Goal: Check status: Check status

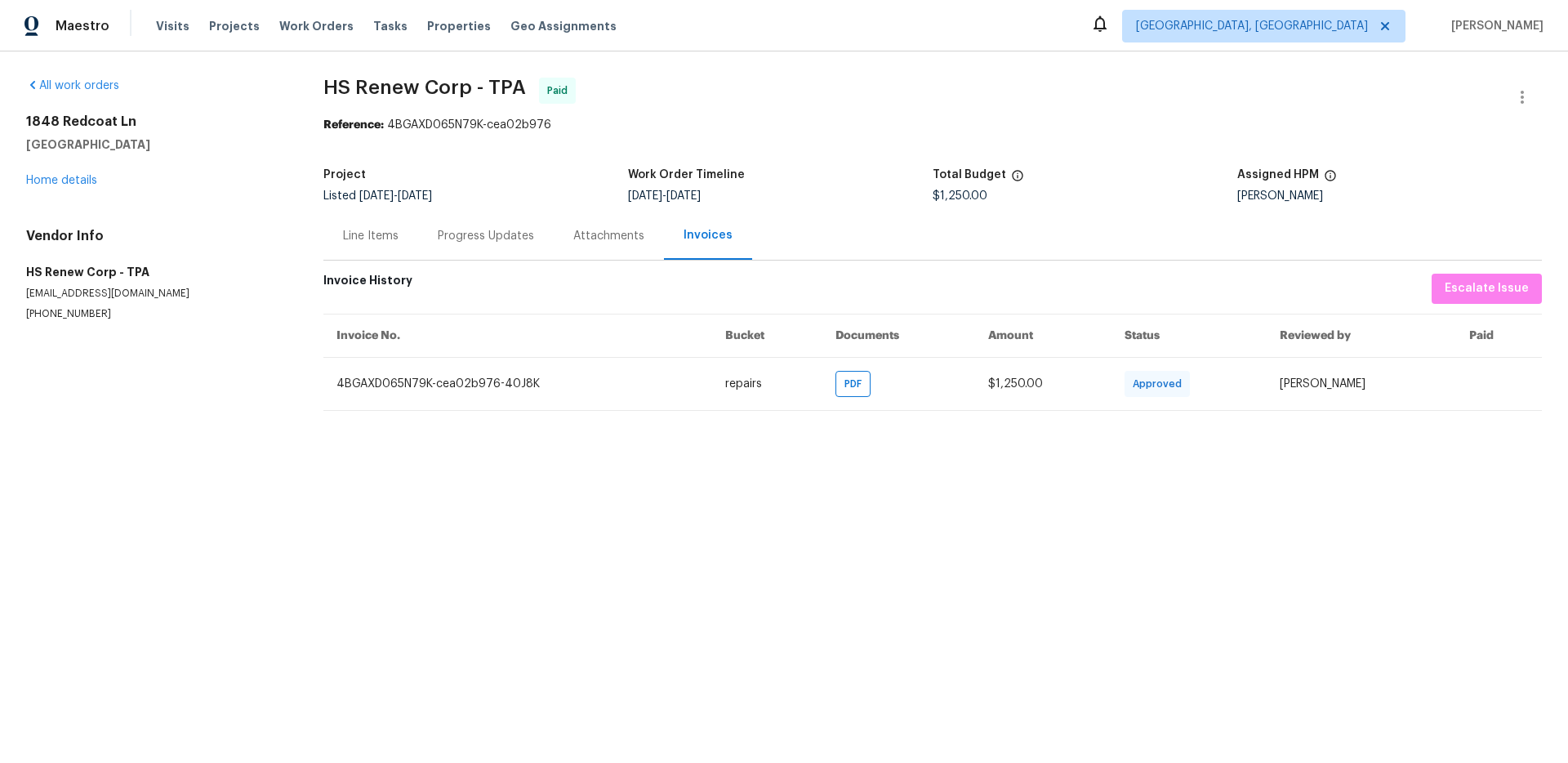
click at [489, 211] on div "Project Listed [DATE] - [DATE] Work Order Timeline [DATE] - [DATE] Total Budget…" at bounding box center [932, 186] width 1219 height 52
click at [471, 232] on div "Progress Updates" at bounding box center [486, 235] width 97 height 16
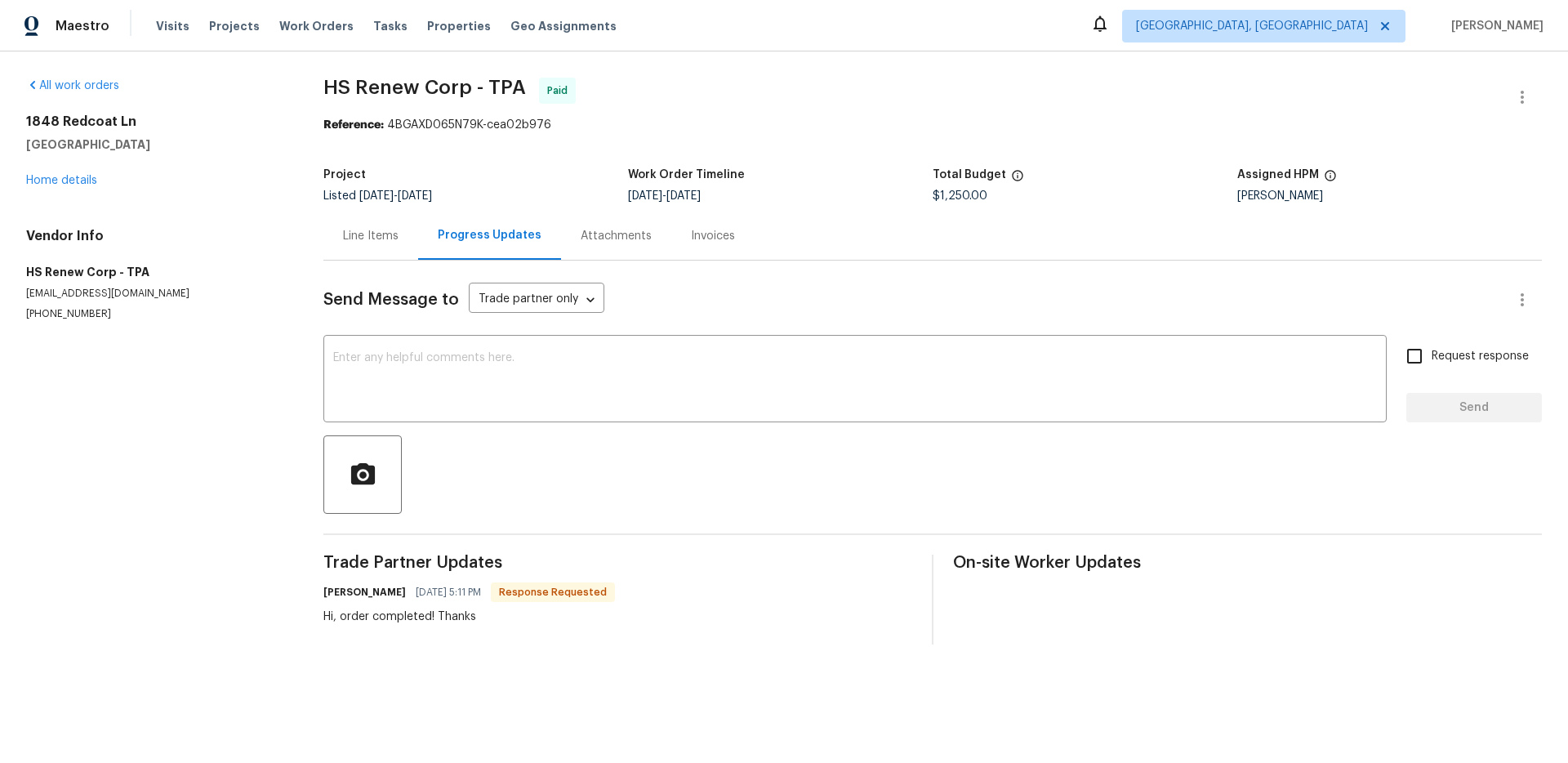
click at [404, 234] on div "Line Items" at bounding box center [371, 236] width 95 height 48
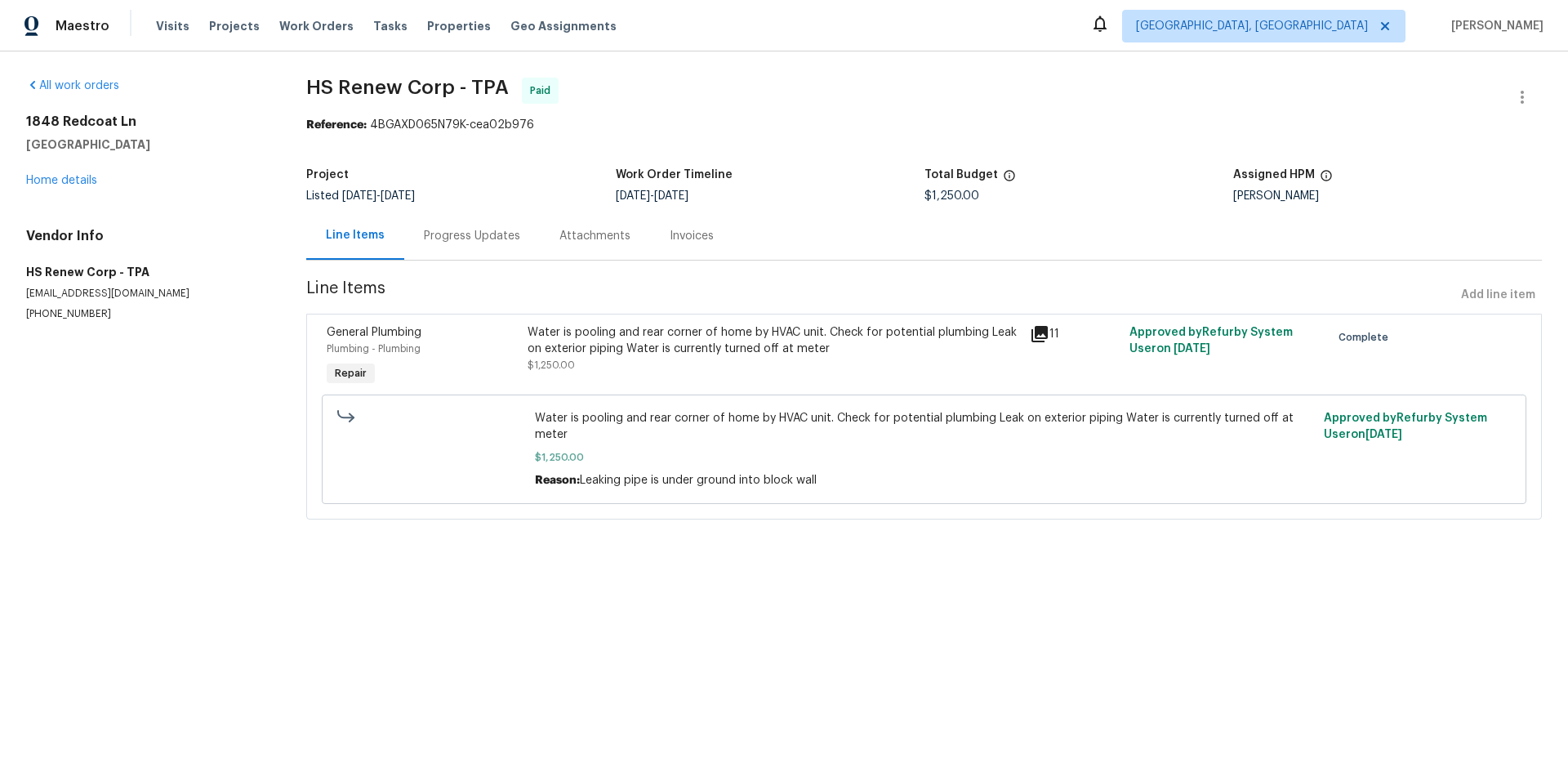
click at [638, 338] on div "Water is pooling and rear corner of home by HVAC unit. Check for potential plum…" at bounding box center [773, 341] width 492 height 33
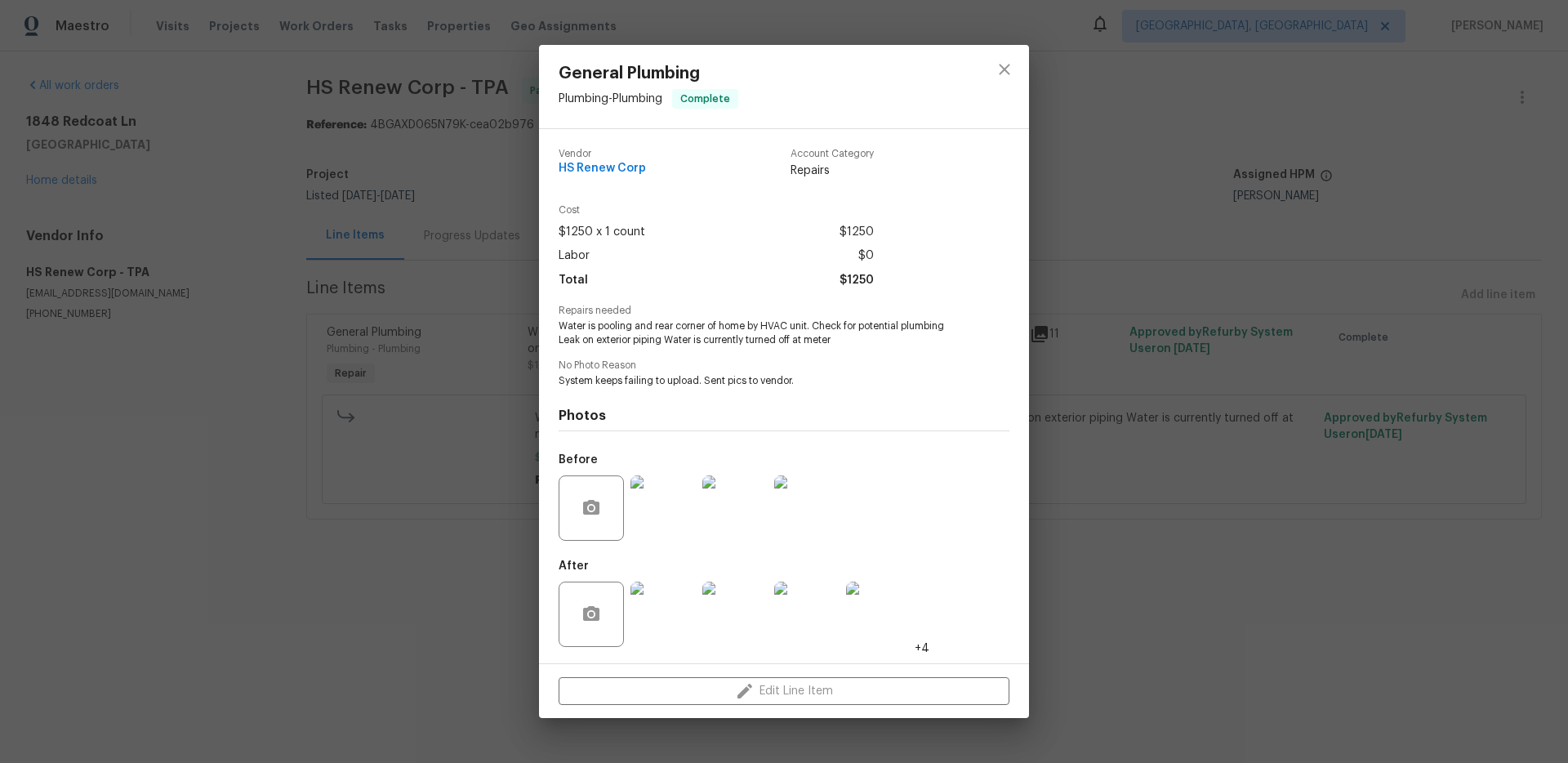
click at [656, 504] on img at bounding box center [663, 508] width 66 height 66
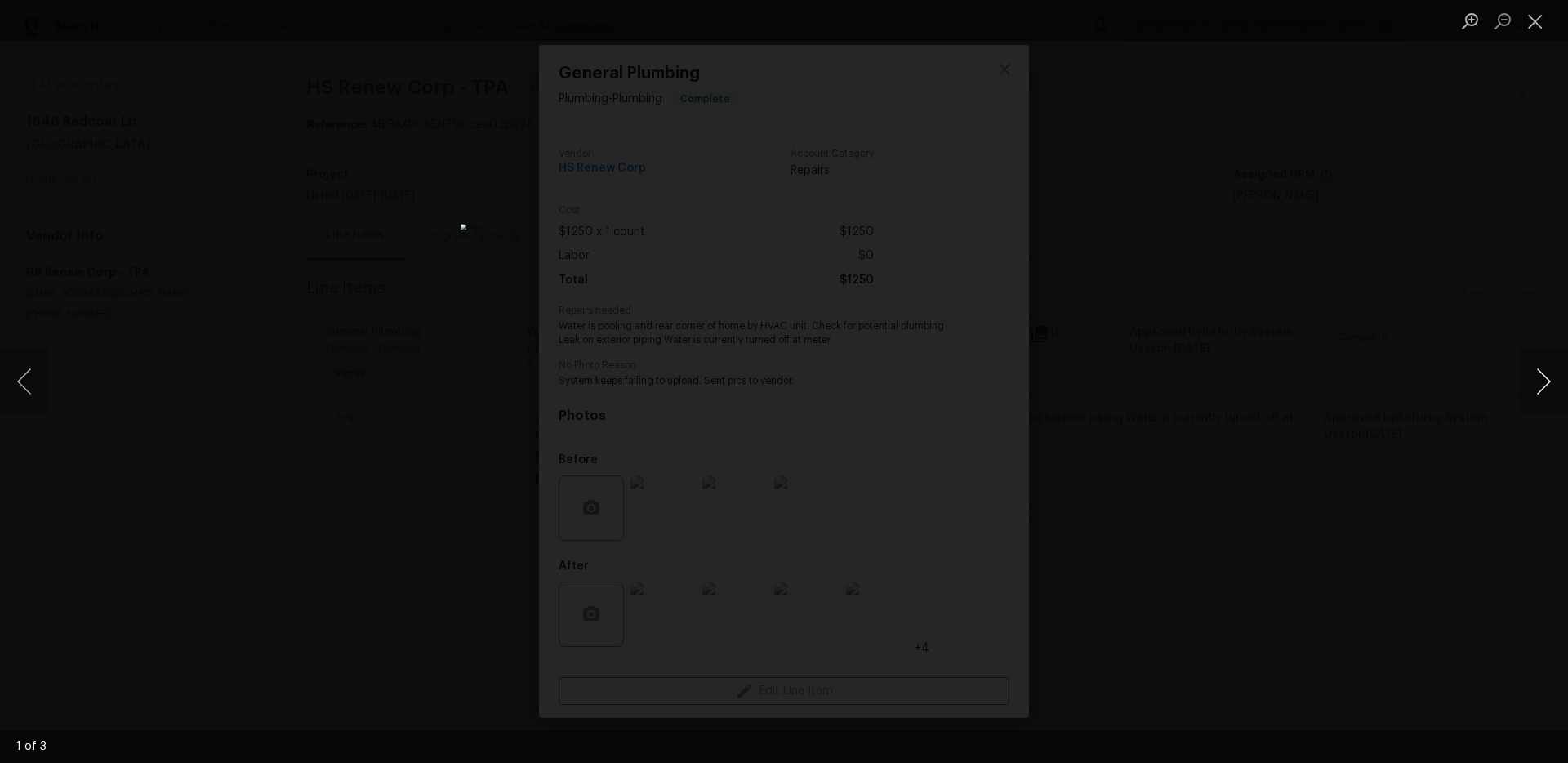
click at [1546, 389] on button "Next image" at bounding box center [1544, 382] width 49 height 66
click at [1422, 467] on div "Lightbox" at bounding box center [784, 382] width 1568 height 763
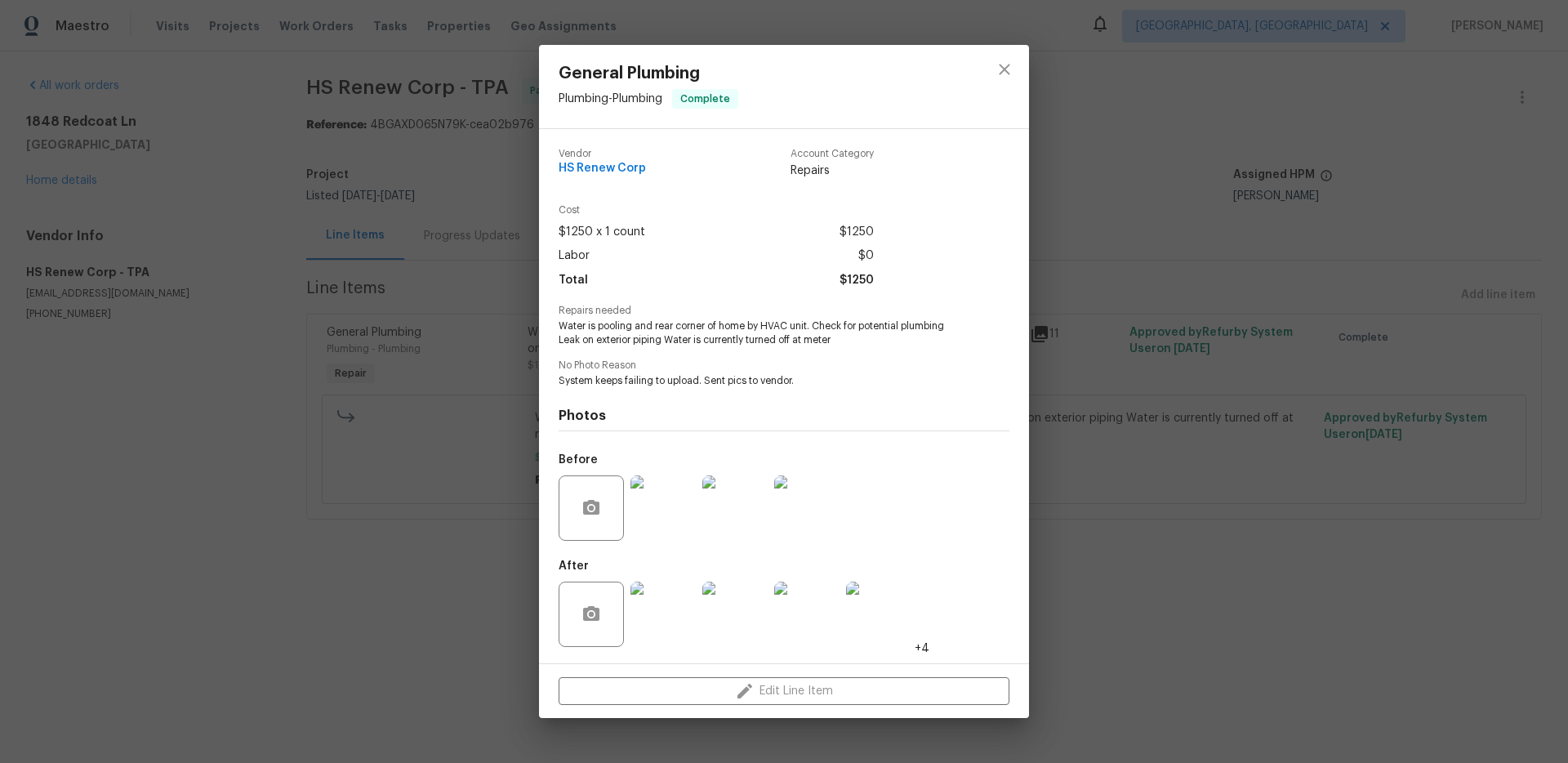
click at [653, 613] on img at bounding box center [663, 615] width 66 height 66
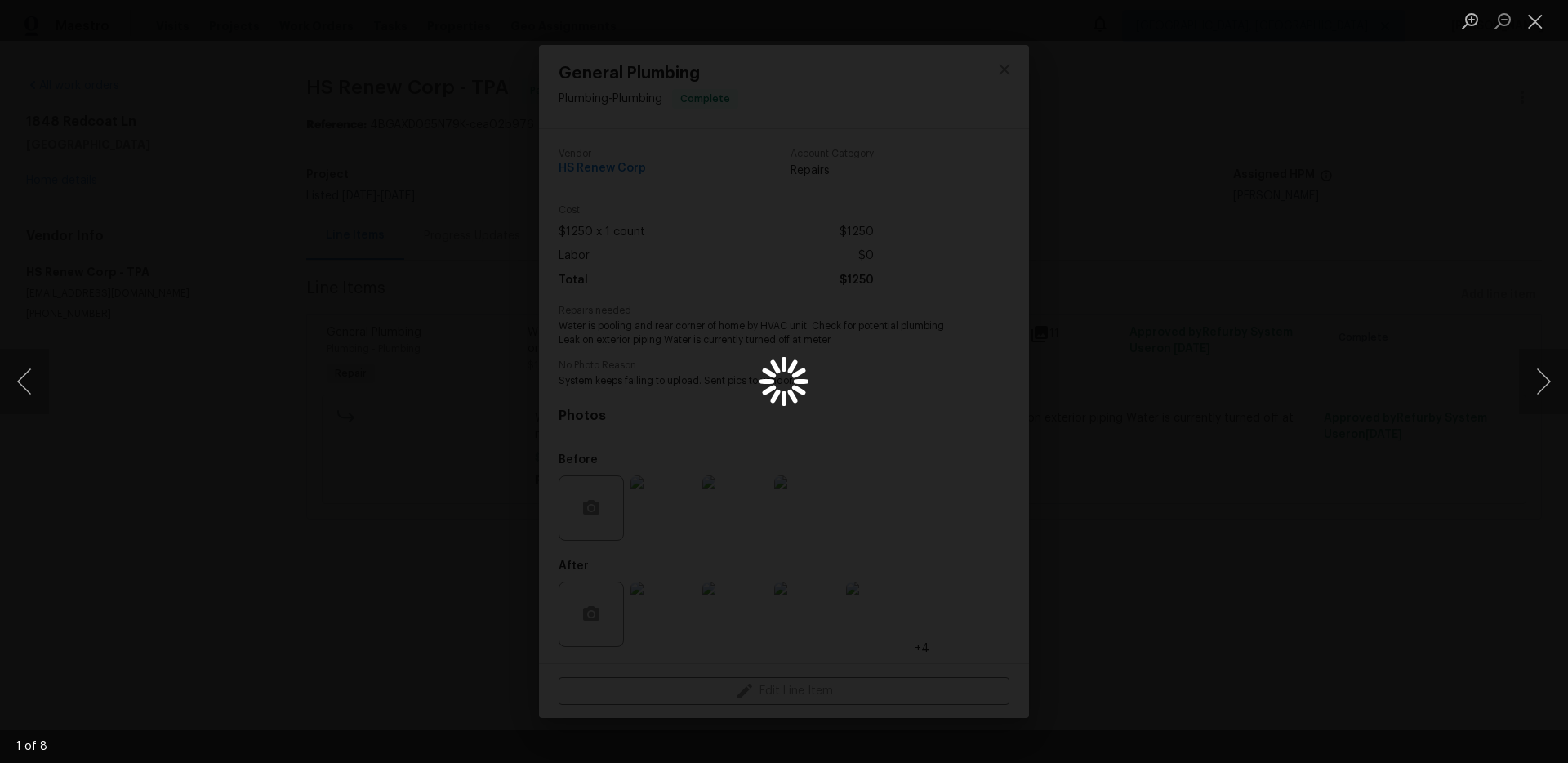
click at [1107, 487] on div "Lightbox" at bounding box center [784, 382] width 1568 height 763
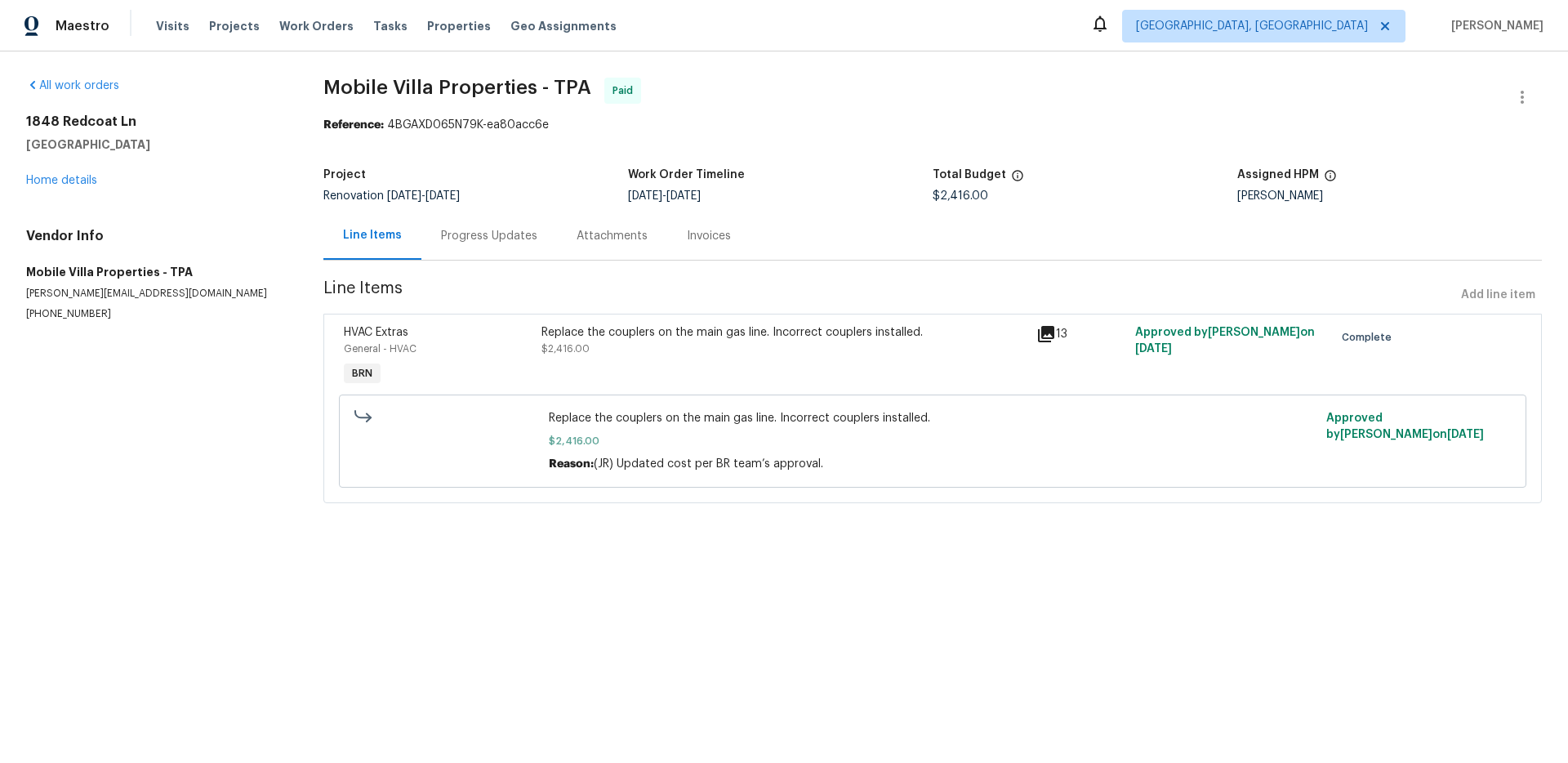
click at [461, 243] on div "Progress Updates" at bounding box center [490, 235] width 97 height 16
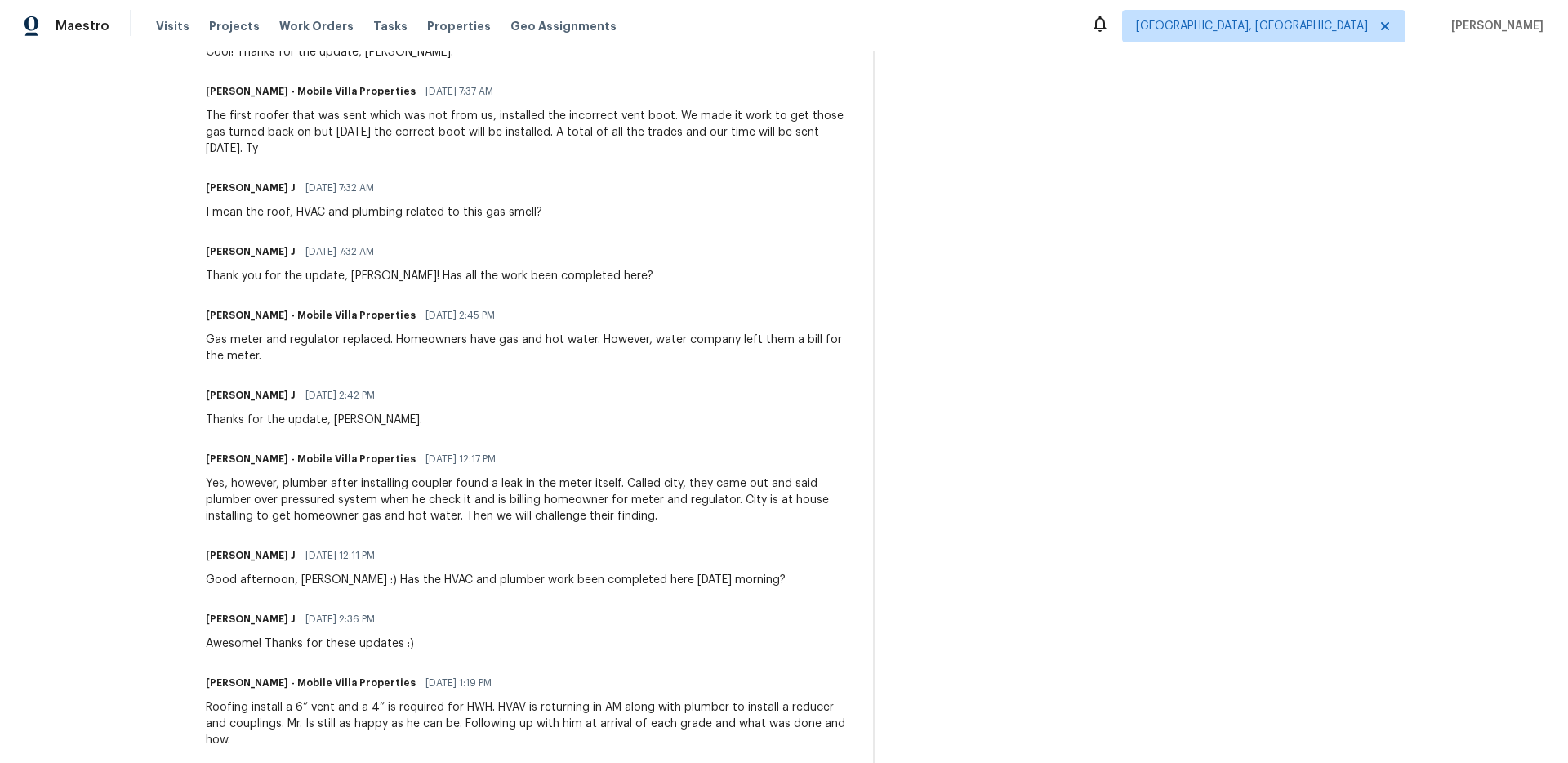
scroll to position [1331, 0]
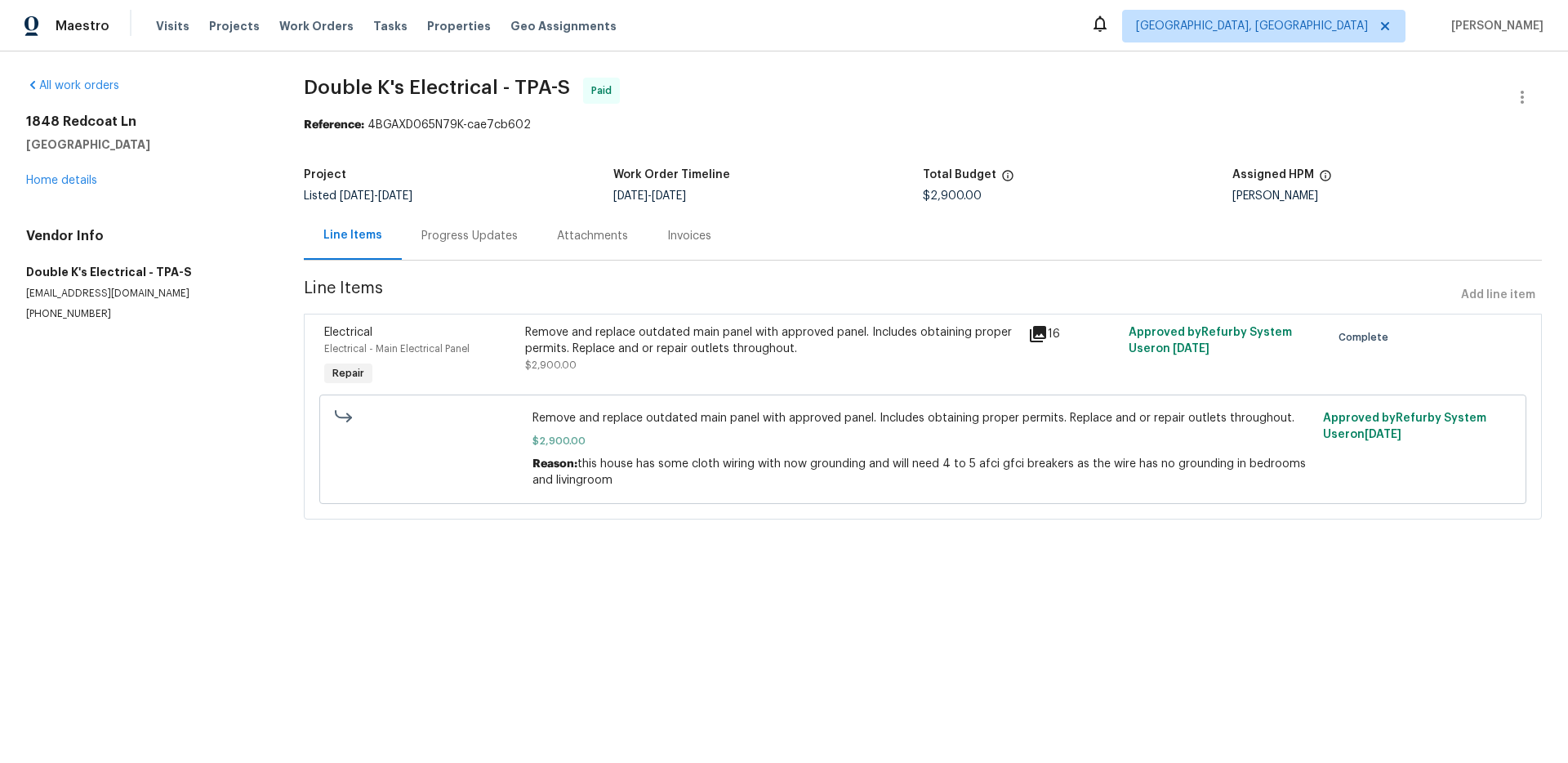
click at [704, 243] on div "Invoices" at bounding box center [689, 235] width 45 height 16
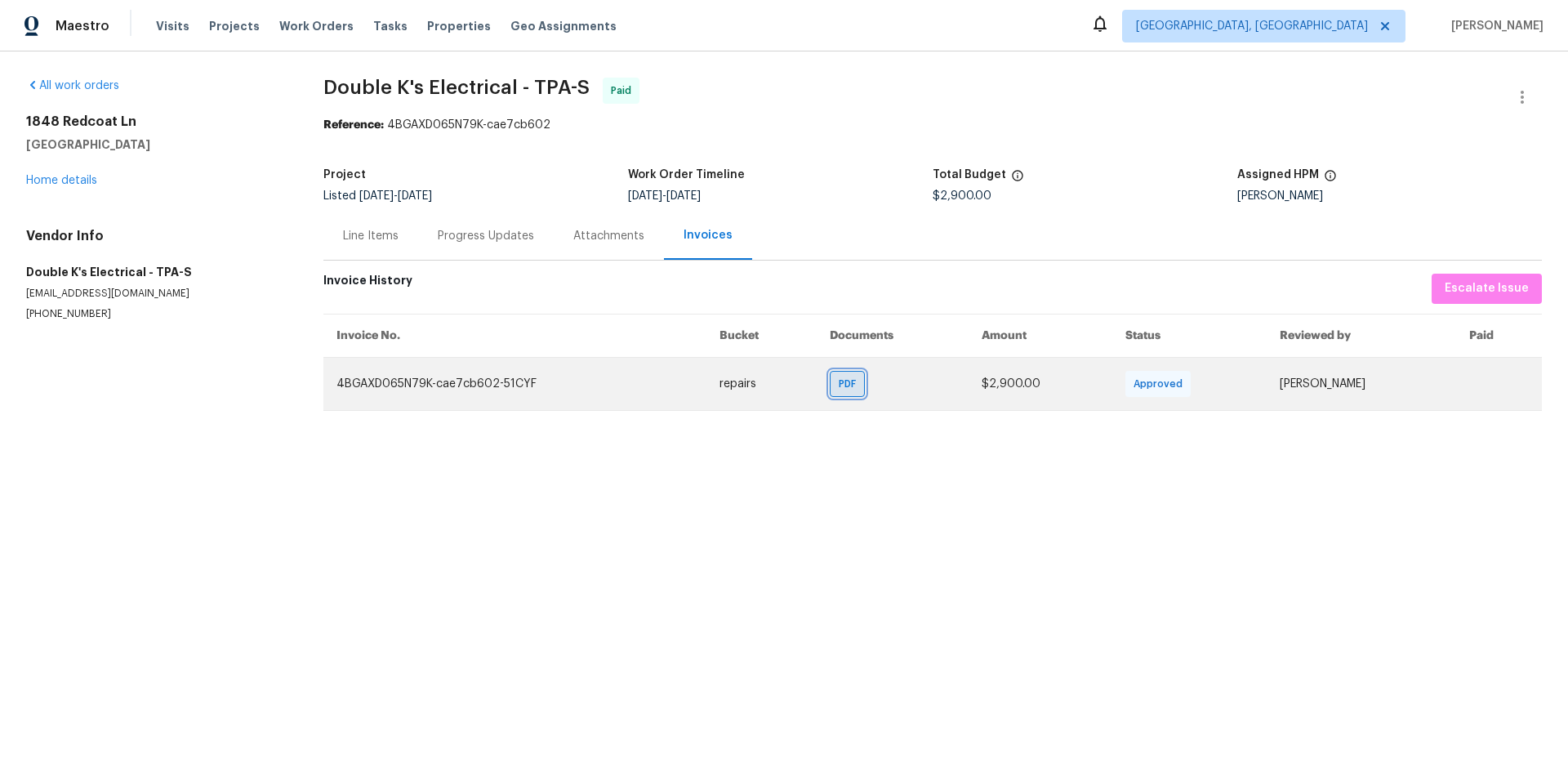
click at [829, 396] on div "PDF" at bounding box center [847, 383] width 35 height 26
